Goal: Task Accomplishment & Management: Use online tool/utility

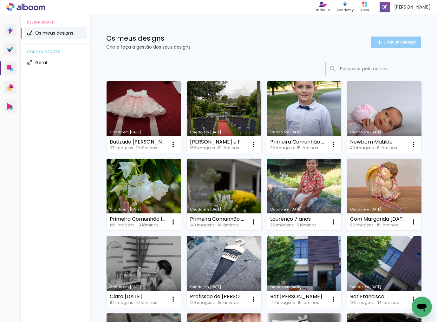
click at [395, 42] on span "Criar um design" at bounding box center [400, 42] width 33 height 4
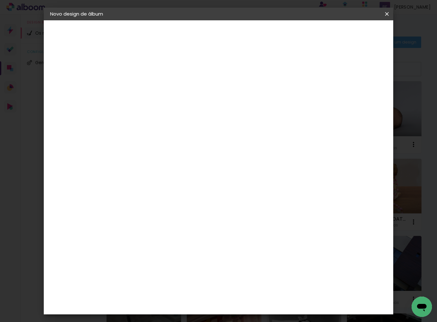
click at [154, 83] on input at bounding box center [154, 85] width 0 height 10
type input "Bat Lucas [DATE]"
type paper-input "Bat Lucas [DATE]"
click at [0, 0] on slot "Avançar" at bounding box center [0, 0] width 0 height 0
click at [0, 0] on slot "Tamanho Livre" at bounding box center [0, 0] width 0 height 0
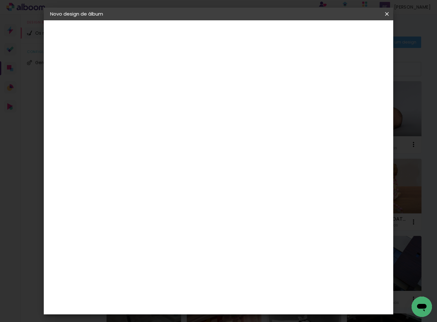
click at [0, 0] on slot "Avançar" at bounding box center [0, 0] width 0 height 0
click at [263, 236] on input "60" at bounding box center [256, 236] width 17 height 10
click at [254, 236] on div "60" at bounding box center [260, 236] width 24 height 10
click at [256, 236] on input "60" at bounding box center [256, 236] width 17 height 10
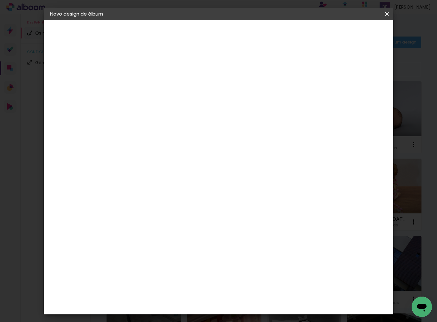
type input "38"
type paper-input "38"
click at [142, 195] on div "30" at bounding box center [138, 194] width 24 height 10
drag, startPoint x: 141, startPoint y: 194, endPoint x: 134, endPoint y: 194, distance: 6.4
click at [134, 194] on div "30" at bounding box center [138, 194] width 24 height 10
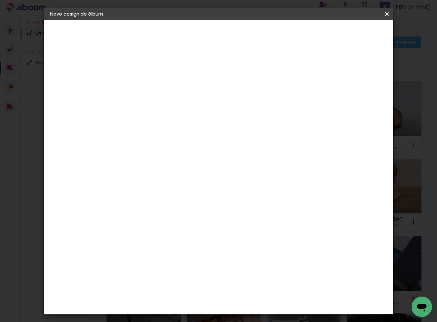
drag, startPoint x: 141, startPoint y: 193, endPoint x: 134, endPoint y: 194, distance: 7.0
click at [134, 194] on input "30" at bounding box center [134, 194] width 17 height 10
type input "25"
type paper-input "25"
click at [352, 34] on span "Iniciar design" at bounding box center [337, 33] width 29 height 4
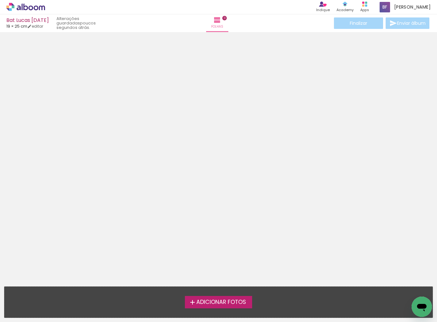
click at [209, 303] on span "Adicionar Fotos" at bounding box center [221, 302] width 50 height 6
click at [0, 0] on input "file" at bounding box center [0, 0] width 0 height 0
